Goal: Information Seeking & Learning: Learn about a topic

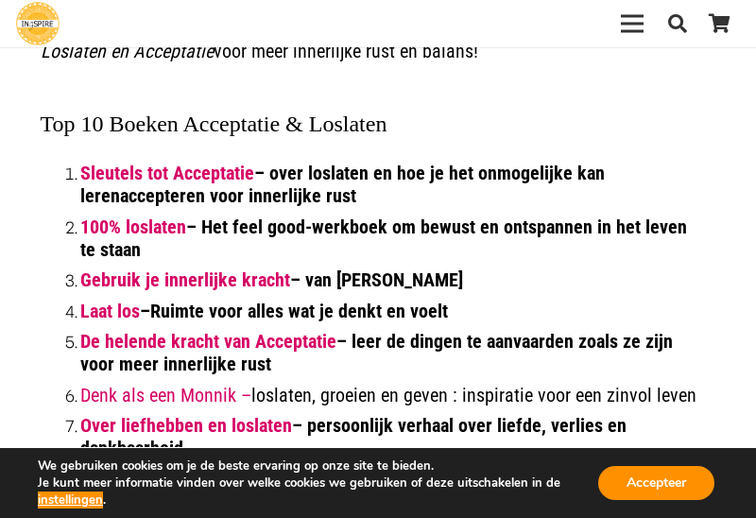
scroll to position [434, 0]
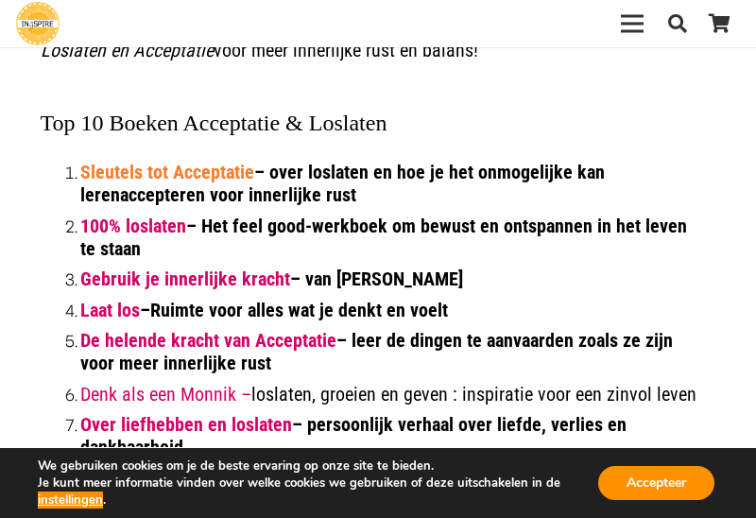
click at [223, 167] on link "Sleutels tot Acceptatie" at bounding box center [167, 172] width 174 height 23
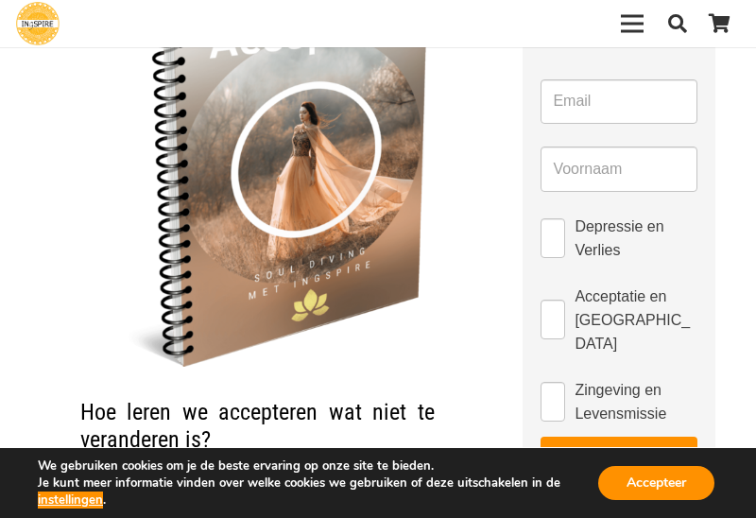
scroll to position [160, 0]
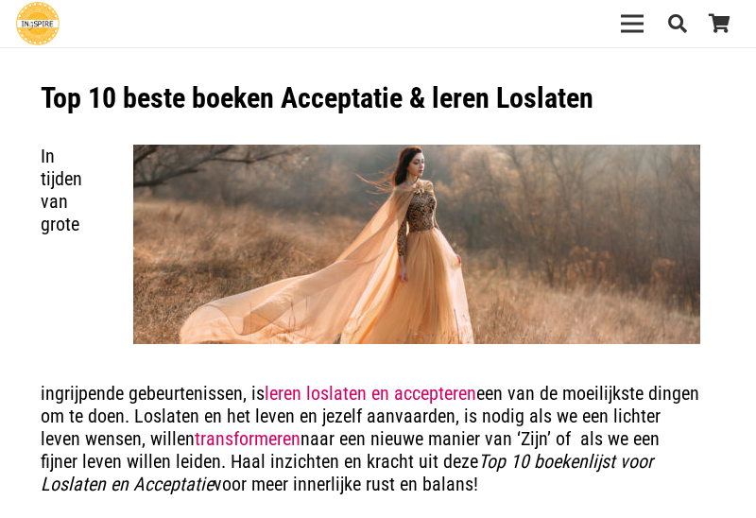
scroll to position [434, 0]
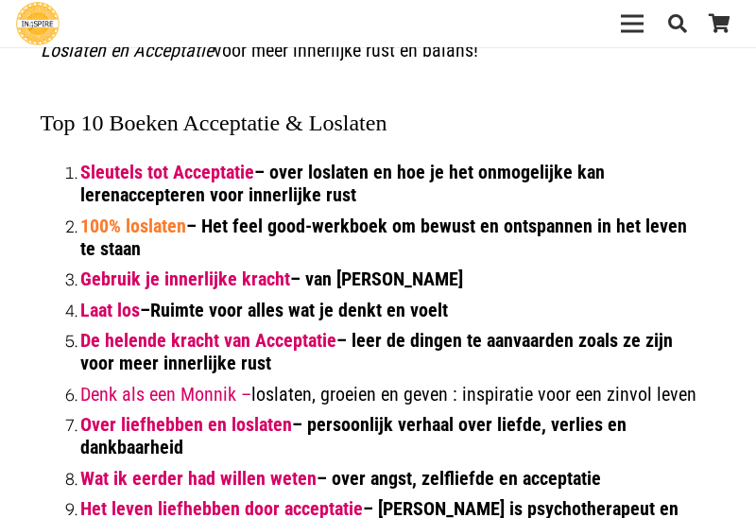
click at [166, 232] on link "100% loslaten" at bounding box center [133, 226] width 106 height 23
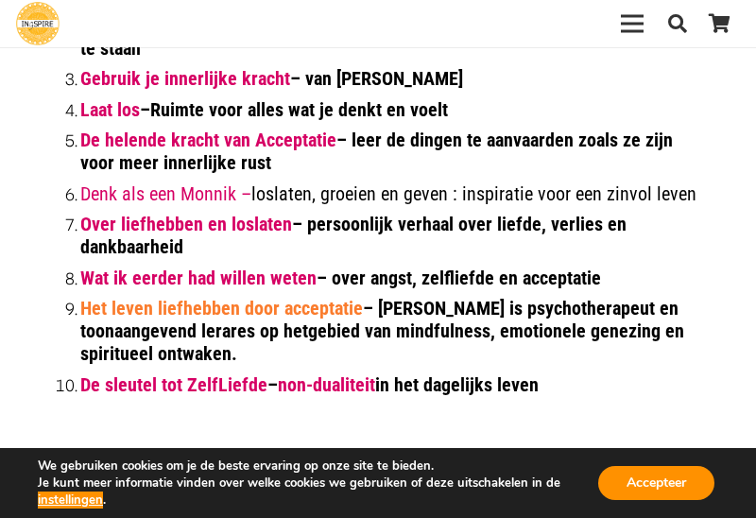
scroll to position [636, 0]
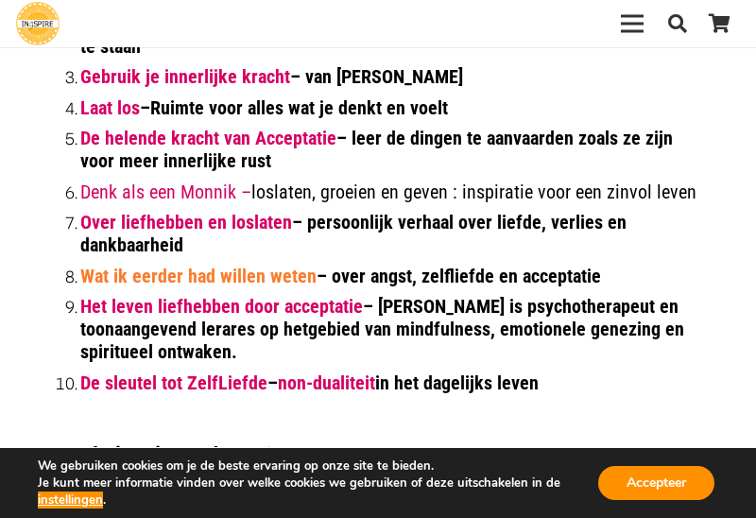
click at [219, 284] on link "Wat ik eerder had willen weten" at bounding box center [198, 276] width 236 height 23
